Goal: Task Accomplishment & Management: Use online tool/utility

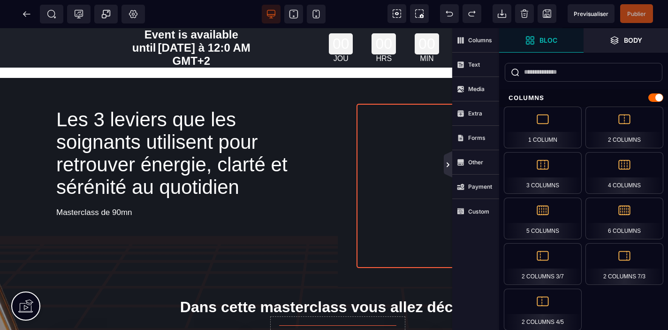
click at [447, 166] on icon at bounding box center [448, 164] width 3 height 5
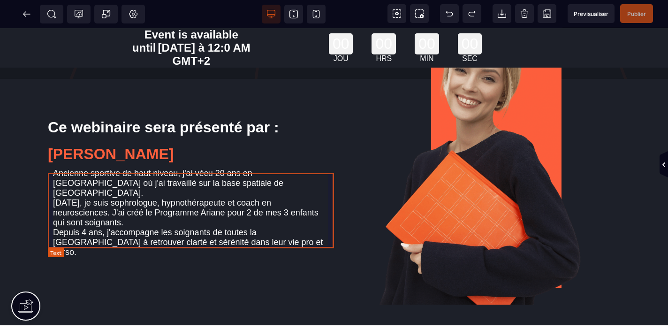
scroll to position [530, 0]
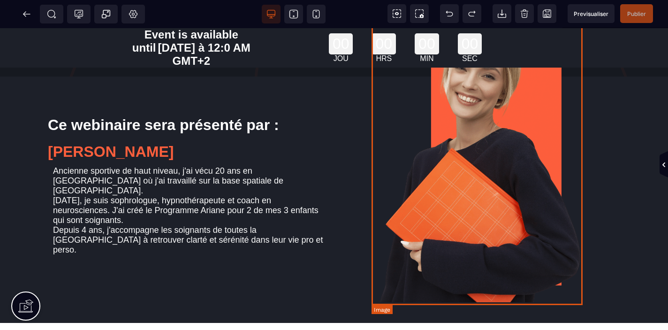
click at [488, 182] on img at bounding box center [477, 153] width 211 height 299
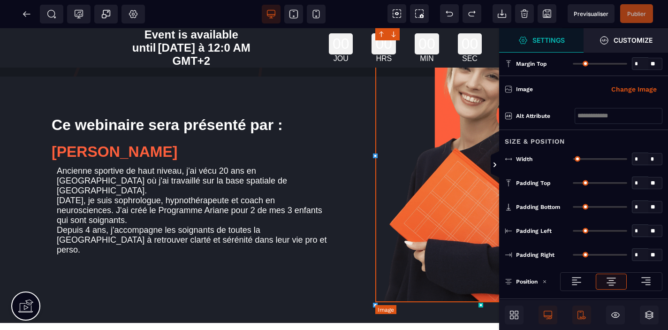
type input "*"
type input "***"
type input "*"
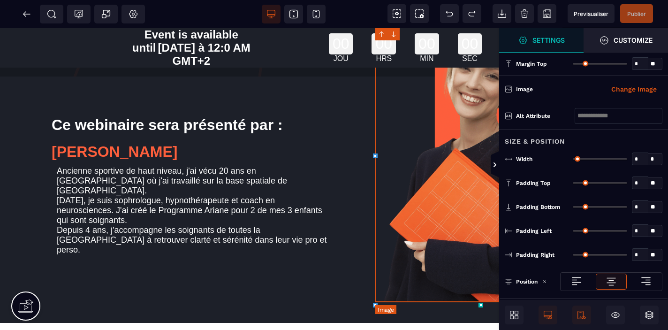
type input "*"
select select "**"
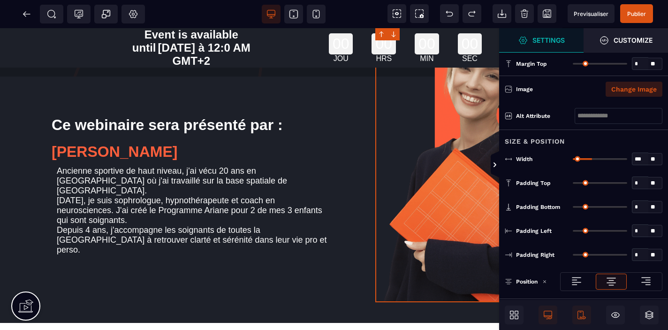
click at [640, 86] on button "Change Image" at bounding box center [634, 89] width 57 height 15
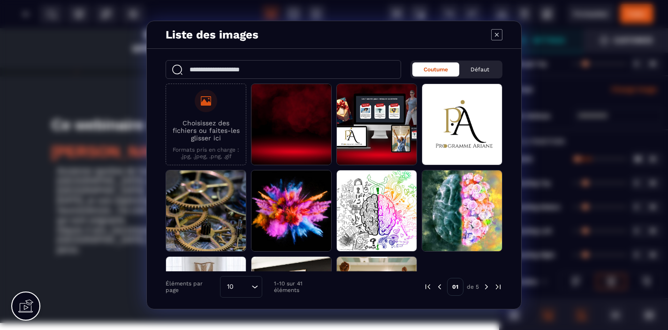
click at [205, 109] on div "Modal window" at bounding box center [206, 101] width 23 height 23
click at [0, 0] on input "Choisissez des fichiers ou faites-les glisser ici Formats pris en charge : .jpg…" at bounding box center [0, 0] width 0 height 0
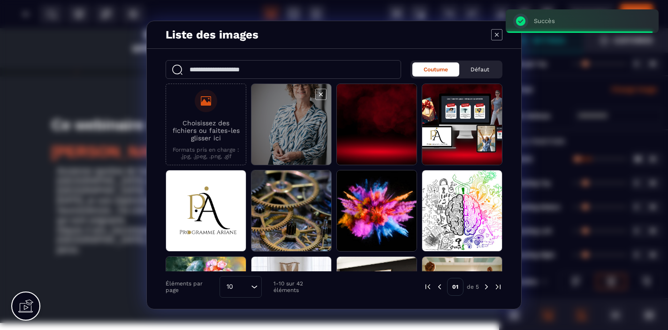
click at [297, 131] on span "Modal window" at bounding box center [291, 125] width 80 height 82
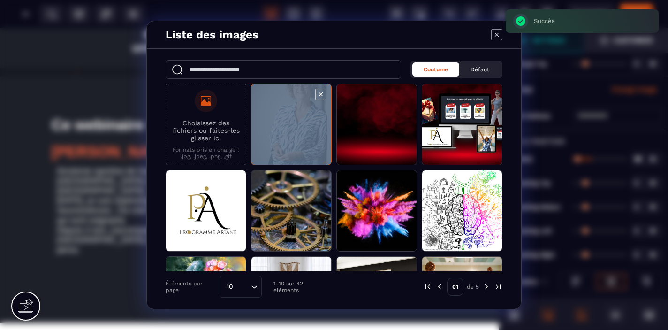
click at [297, 131] on span "Modal window" at bounding box center [291, 125] width 80 height 82
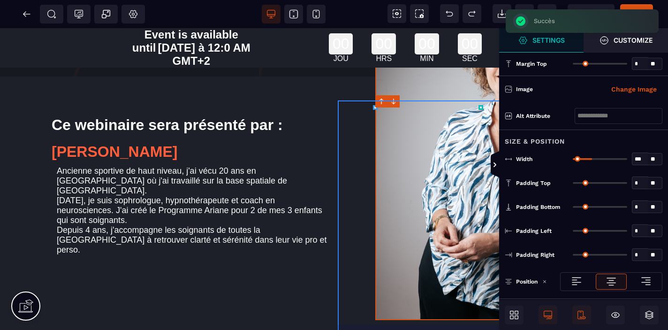
click at [345, 253] on div at bounding box center [481, 219] width 286 height 243
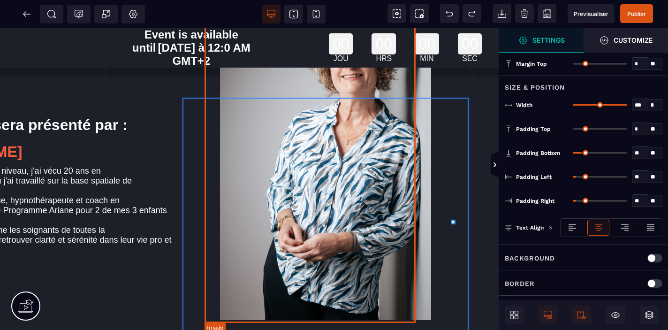
scroll to position [530, 176]
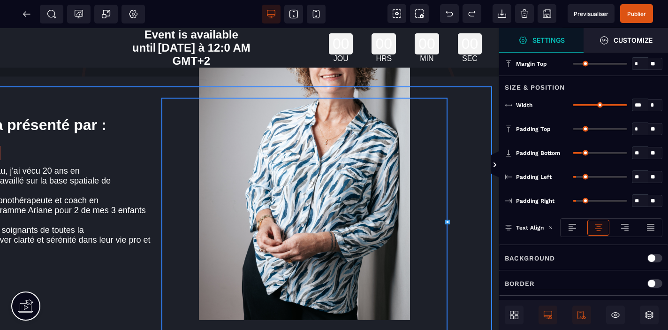
click at [466, 137] on div "Ce webinaire sera présenté par : [PERSON_NAME] Ancienne sportive de haut niveau…" at bounding box center [161, 213] width 661 height 258
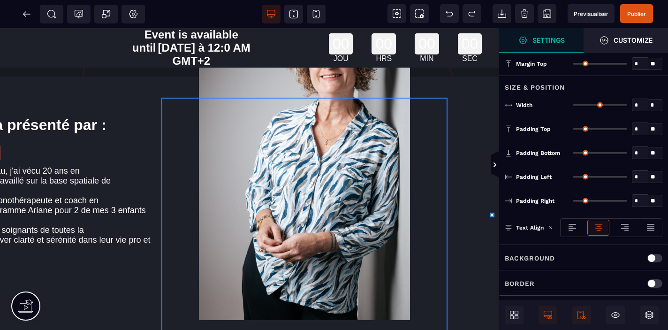
type input "*"
type input "***"
type input "*"
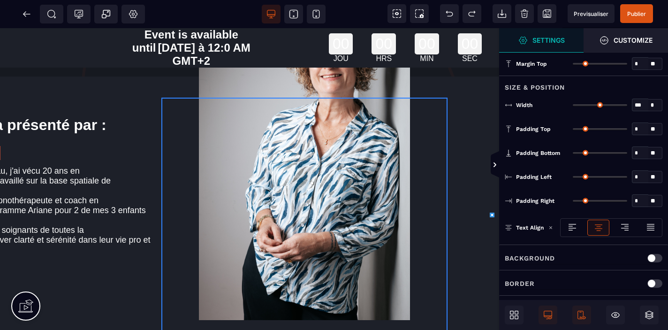
type input "**"
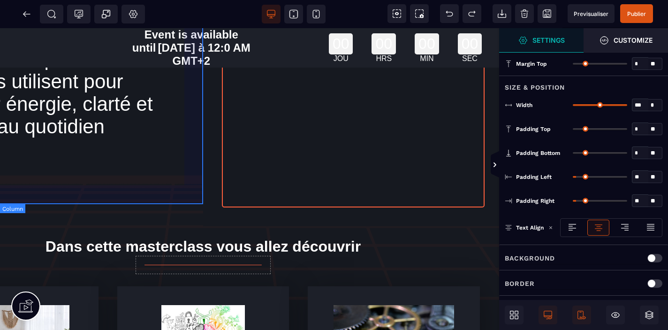
scroll to position [0, 135]
